Goal: Task Accomplishment & Management: Use online tool/utility

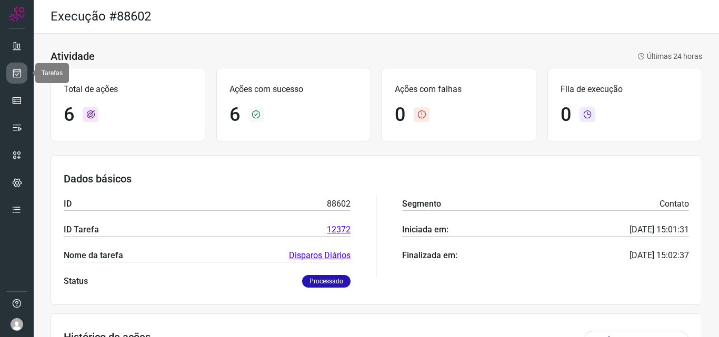
click at [7, 69] on link at bounding box center [16, 73] width 21 height 21
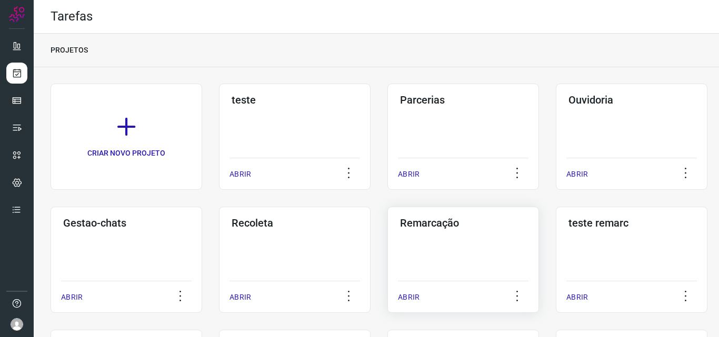
click at [497, 227] on h3 "Remarcação" at bounding box center [463, 223] width 126 height 13
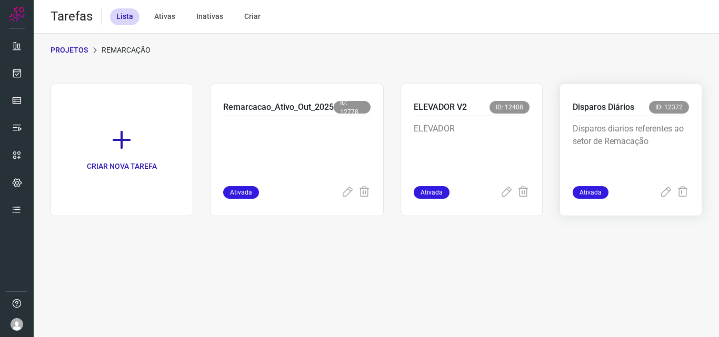
click at [624, 163] on p "Disparos diarios referentes ao setor de Remacação" at bounding box center [631, 149] width 116 height 53
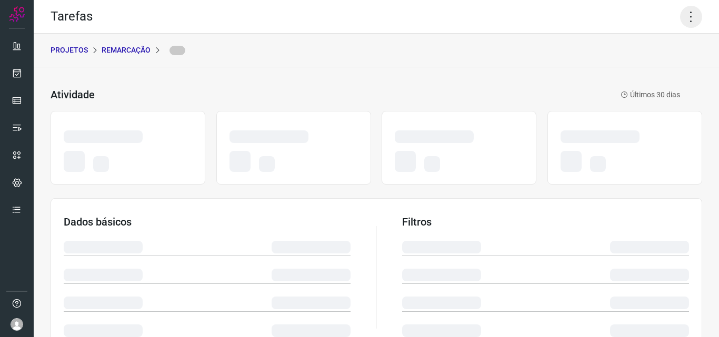
click at [690, 17] on icon at bounding box center [691, 17] width 22 height 22
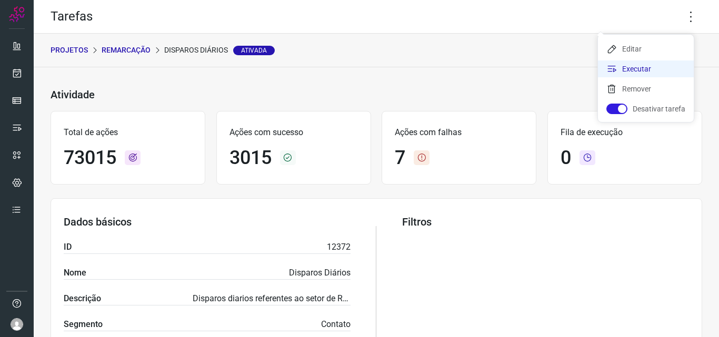
click at [659, 75] on li "Executar" at bounding box center [646, 69] width 96 height 17
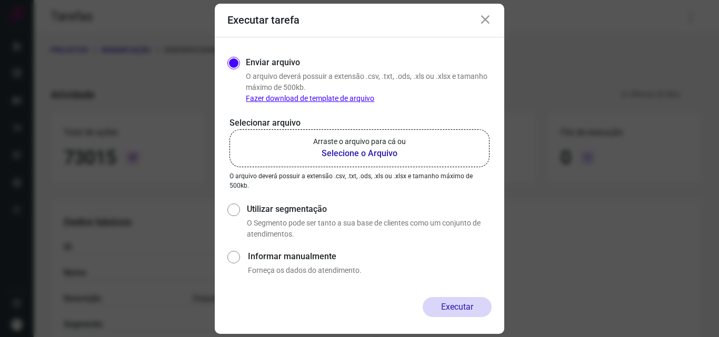
click at [367, 139] on p "Arraste o arquivo para cá ou" at bounding box center [359, 141] width 93 height 11
click at [0, 0] on input "Arraste o arquivo para cá ou Selecione o Arquivo" at bounding box center [0, 0] width 0 height 0
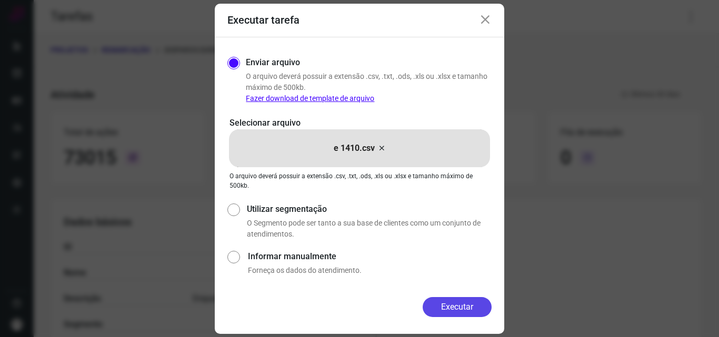
click at [471, 302] on button "Executar" at bounding box center [457, 307] width 69 height 20
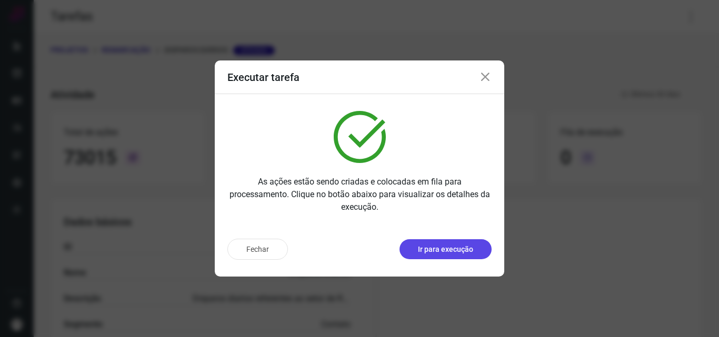
click at [465, 249] on p "Ir para execução" at bounding box center [445, 249] width 55 height 11
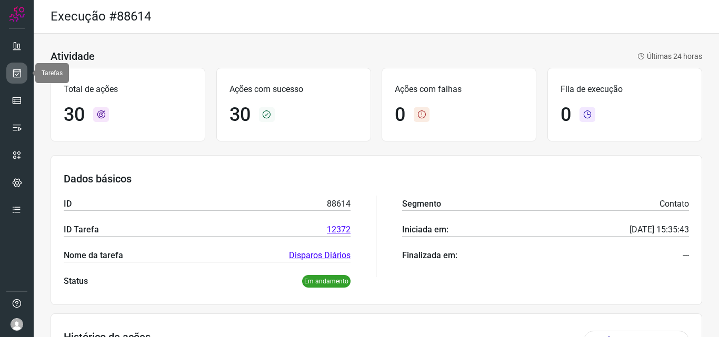
click at [17, 77] on icon at bounding box center [17, 73] width 11 height 11
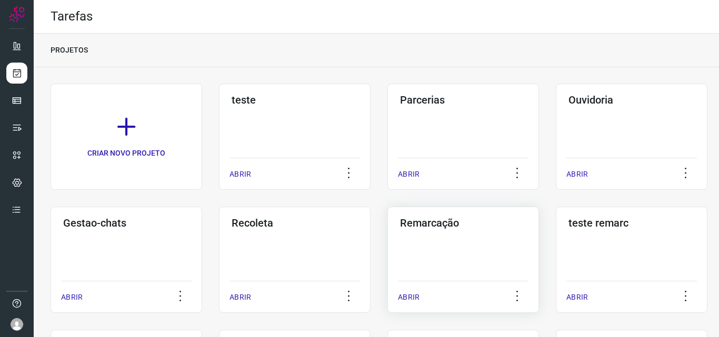
click at [452, 253] on div "Remarcação ABRIR" at bounding box center [463, 260] width 152 height 106
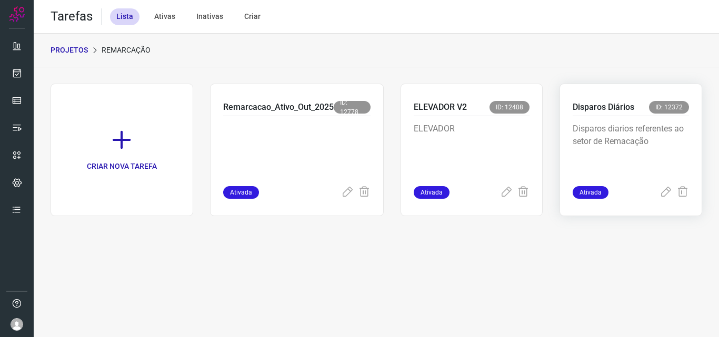
click at [592, 147] on p "Disparos diarios referentes ao setor de Remacação" at bounding box center [631, 149] width 116 height 53
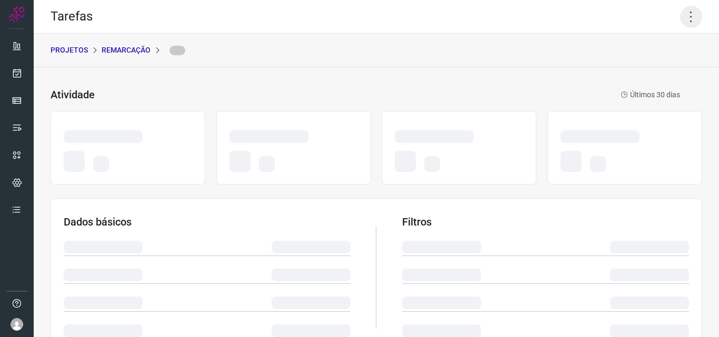
click at [688, 19] on icon at bounding box center [691, 17] width 22 height 22
click at [680, 17] on icon at bounding box center [691, 17] width 22 height 22
click at [680, 14] on icon at bounding box center [691, 17] width 22 height 22
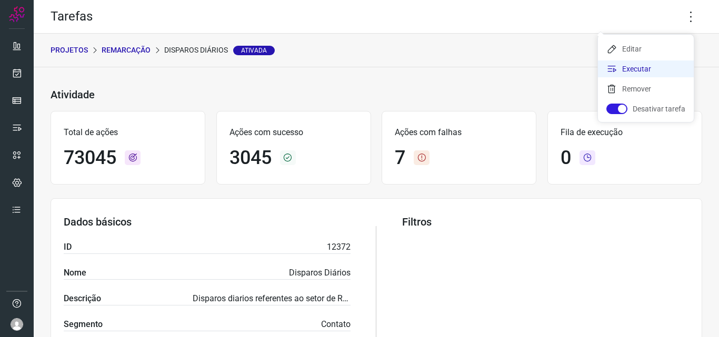
click at [631, 72] on li "Executar" at bounding box center [646, 69] width 96 height 17
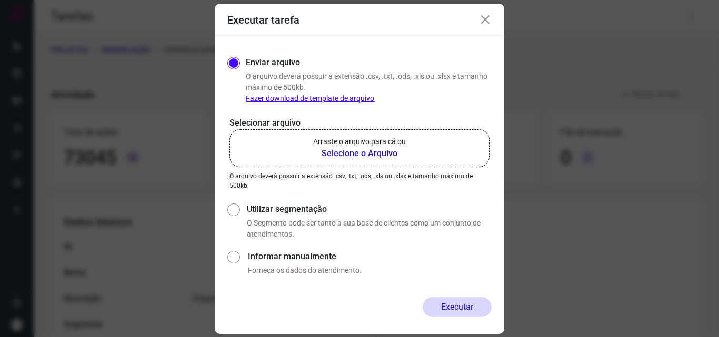
click at [401, 144] on p "Arraste o arquivo para cá ou" at bounding box center [359, 141] width 93 height 11
click at [0, 0] on input "Arraste o arquivo para cá ou Selecione o Arquivo" at bounding box center [0, 0] width 0 height 0
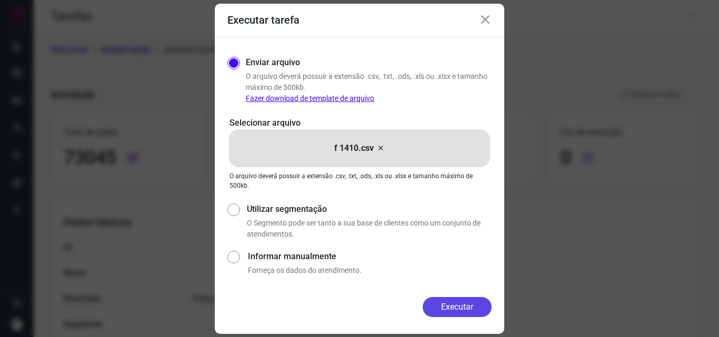
click at [451, 305] on button "Executar" at bounding box center [457, 307] width 69 height 20
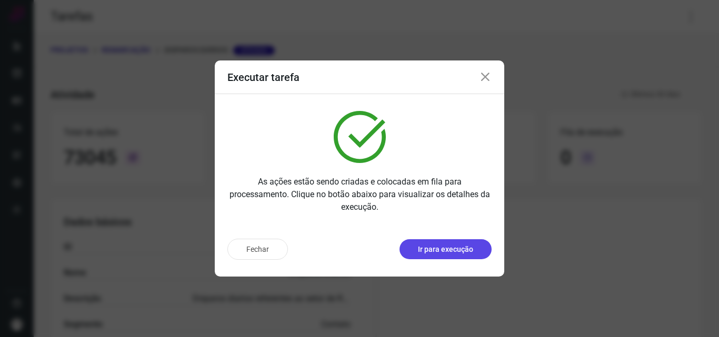
click at [443, 245] on p "Ir para execução" at bounding box center [445, 249] width 55 height 11
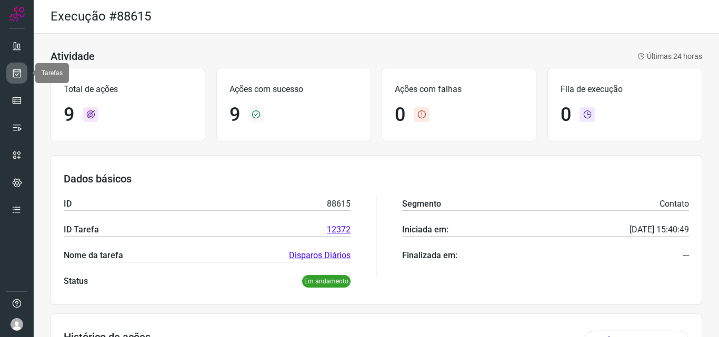
click at [7, 66] on link at bounding box center [16, 73] width 21 height 21
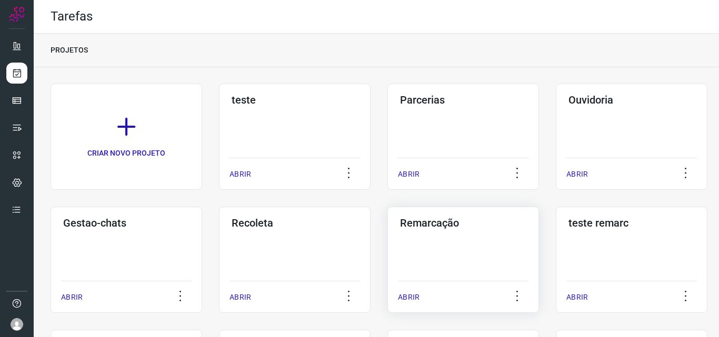
click at [443, 264] on div "Remarcação ABRIR" at bounding box center [463, 260] width 152 height 106
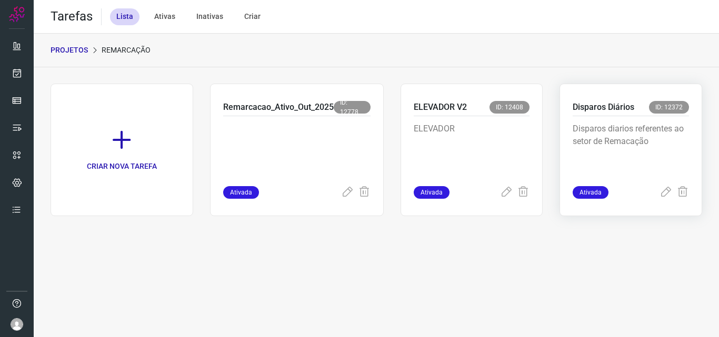
click at [610, 137] on p "Disparos diarios referentes ao setor de Remacação" at bounding box center [631, 149] width 116 height 53
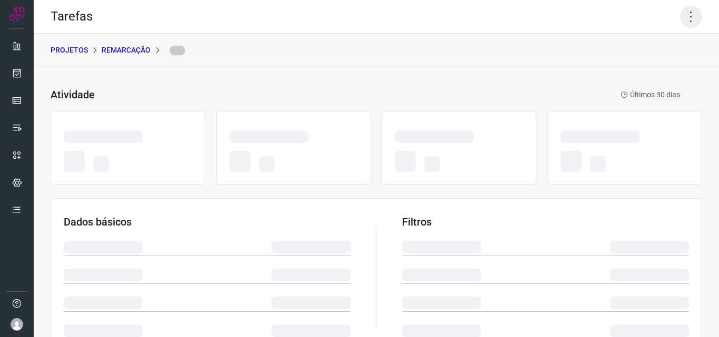
click at [683, 7] on icon at bounding box center [691, 17] width 22 height 22
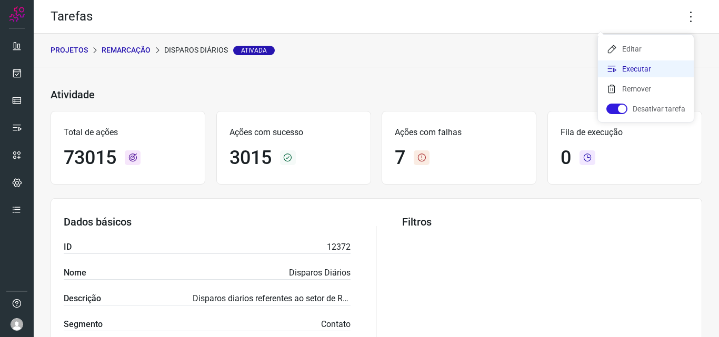
click at [655, 72] on li "Executar" at bounding box center [646, 69] width 96 height 17
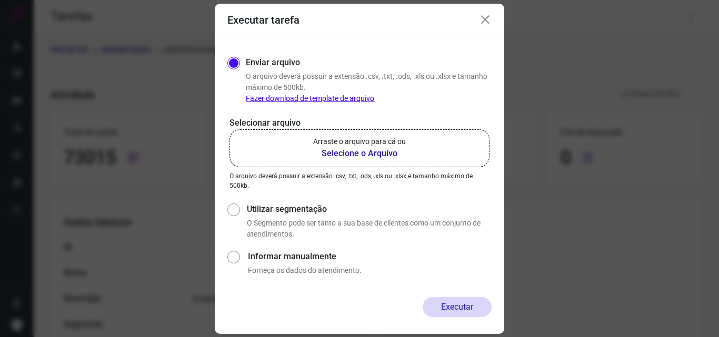
click at [380, 147] on p "Arraste o arquivo para cá ou" at bounding box center [359, 141] width 93 height 11
click at [0, 0] on input "Arraste o arquivo para cá ou Selecione o Arquivo" at bounding box center [0, 0] width 0 height 0
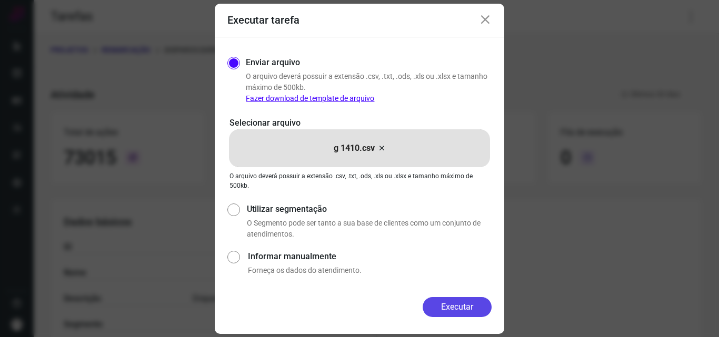
click at [455, 304] on button "Executar" at bounding box center [457, 307] width 69 height 20
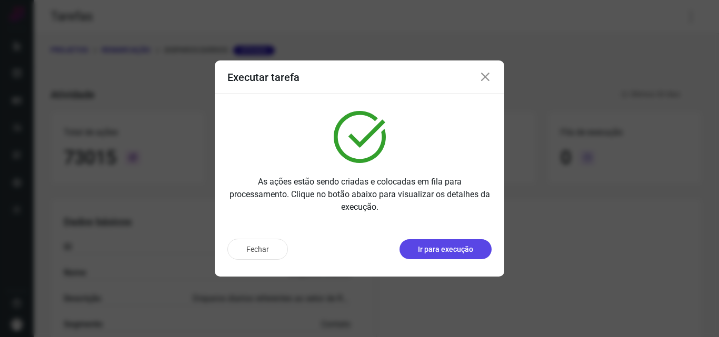
click at [465, 242] on button "Ir para execução" at bounding box center [446, 250] width 92 height 20
